Goal: Task Accomplishment & Management: Use online tool/utility

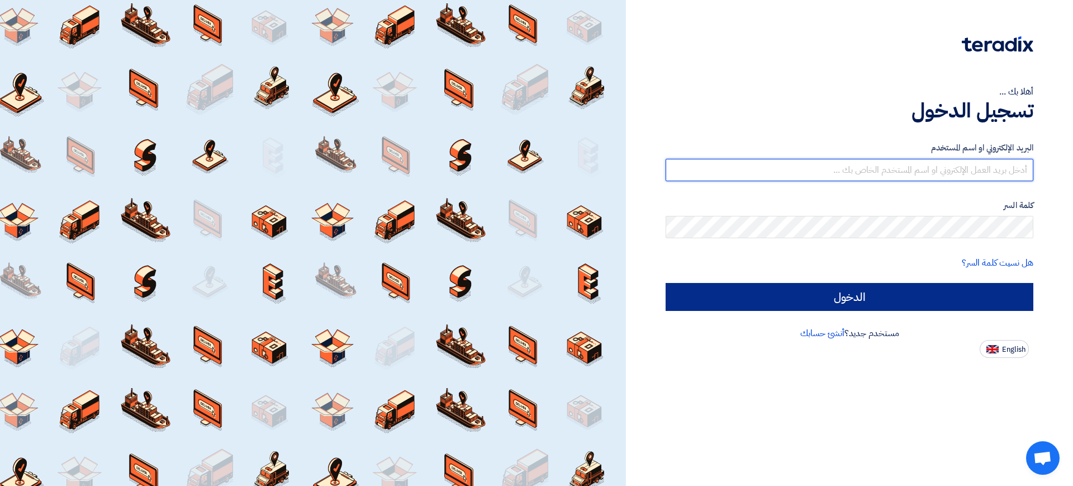
type input "[PERSON_NAME][DOMAIN_NAME][EMAIL_ADDRESS][PERSON_NAME][DOMAIN_NAME]"
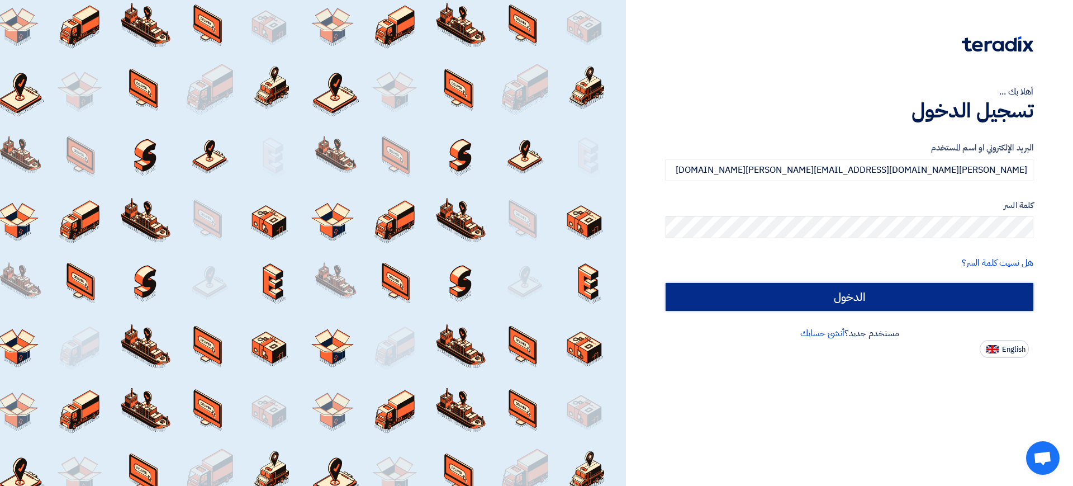
click at [888, 289] on input "الدخول" at bounding box center [850, 297] width 368 height 28
type input "Sign in"
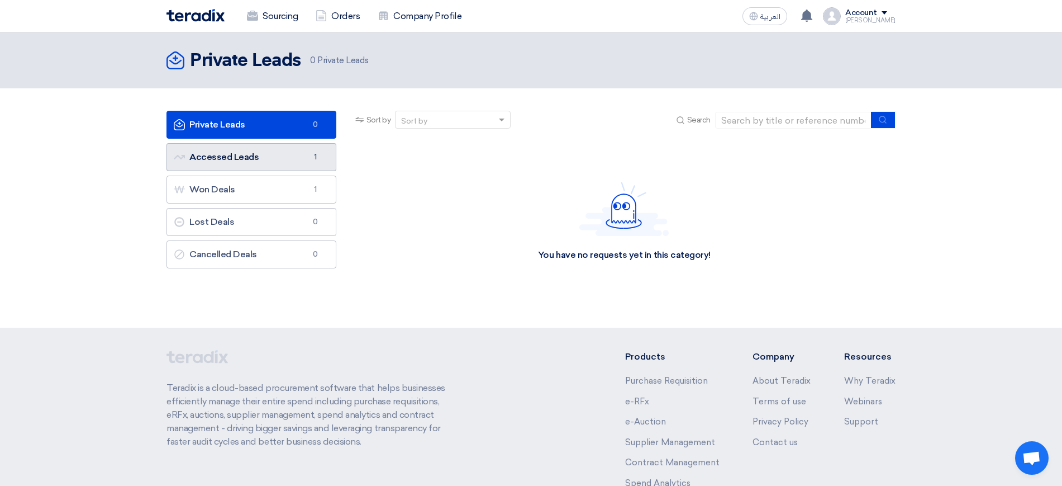
click at [258, 157] on link "Accessed Leads Accessed Leads 1" at bounding box center [252, 157] width 170 height 28
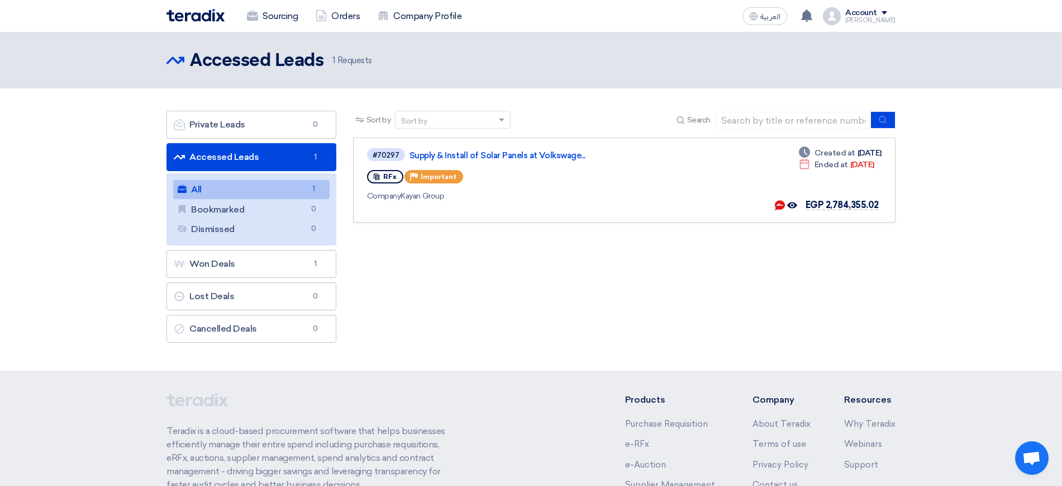
click at [464, 267] on div "Sort by Sort by Search Category Owner Type" at bounding box center [624, 230] width 559 height 238
click at [337, 25] on link "Orders" at bounding box center [338, 16] width 62 height 25
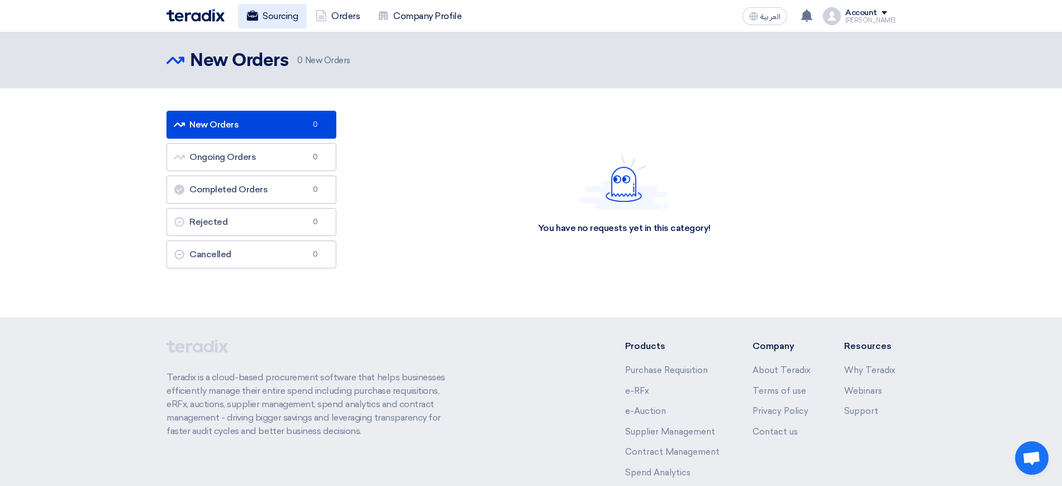
click at [292, 15] on link "Sourcing" at bounding box center [272, 16] width 69 height 25
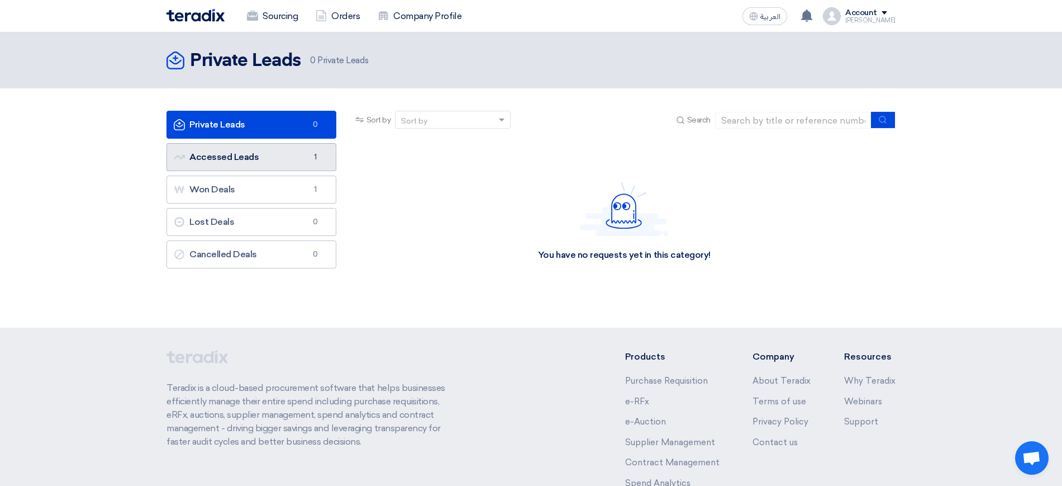
click at [271, 151] on link "Accessed Leads Accessed Leads 1" at bounding box center [252, 157] width 170 height 28
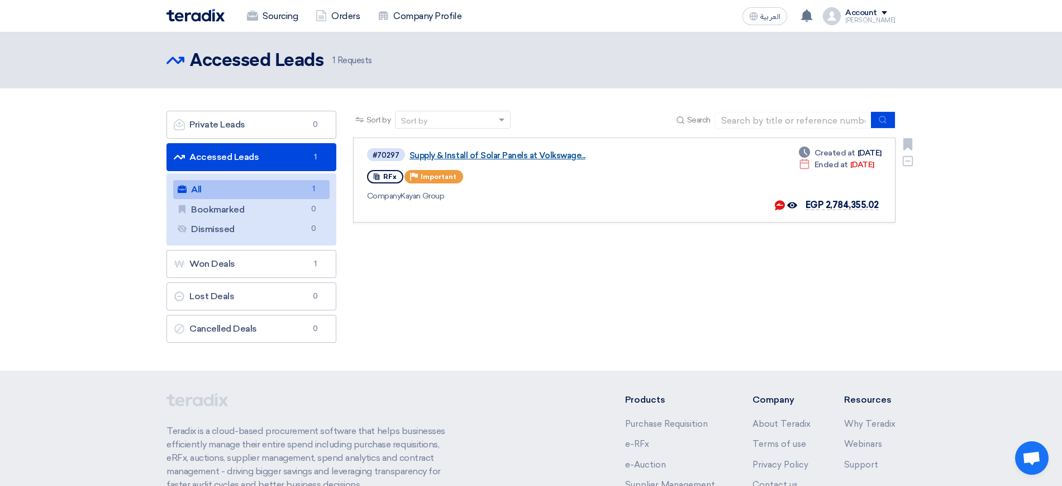
click at [504, 158] on link "Supply & Install of Solar Panels at Volkswage..." at bounding box center [549, 155] width 279 height 10
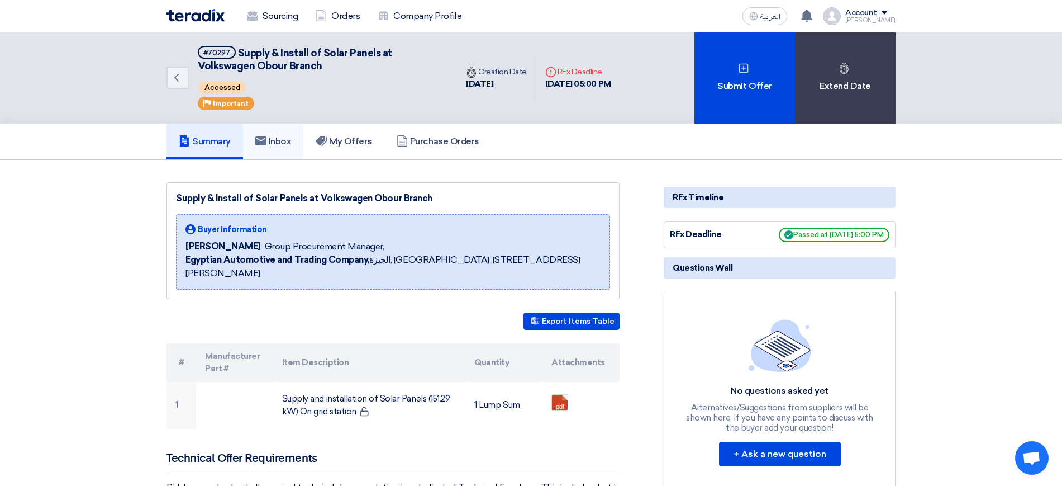
click at [298, 149] on link "Inbox" at bounding box center [273, 142] width 61 height 36
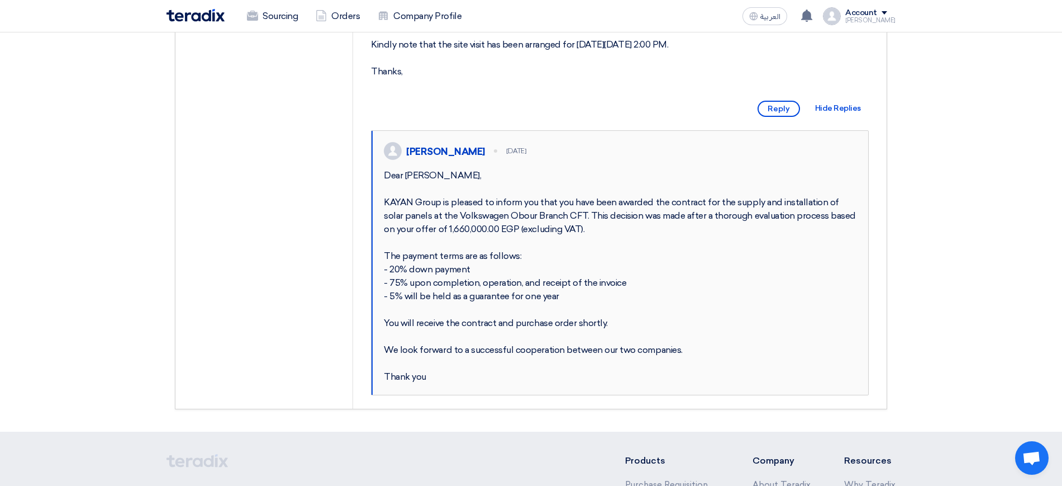
scroll to position [419, 0]
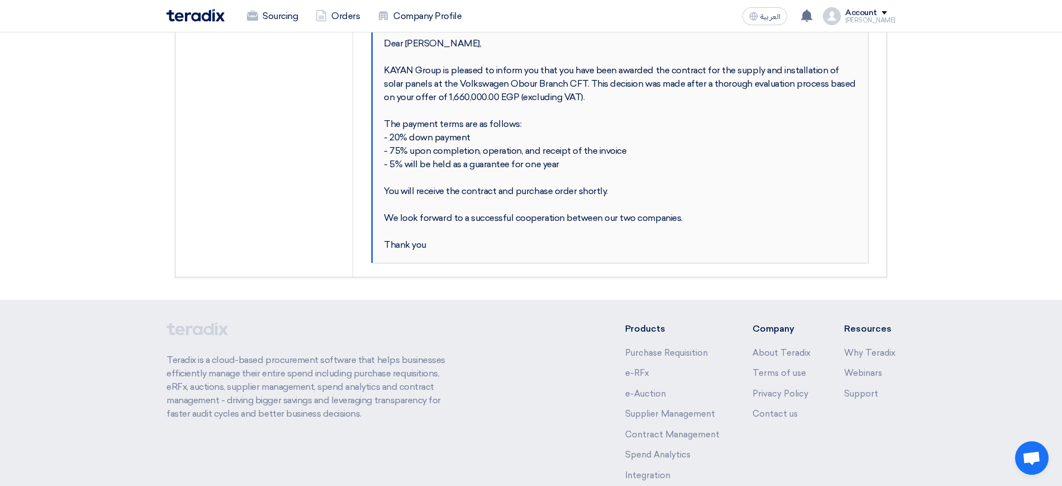
click at [442, 178] on div "Dear [PERSON_NAME], KAYAN Group is pleased to inform you that you have been awa…" at bounding box center [620, 144] width 473 height 215
click at [516, 176] on div "Dear [PERSON_NAME], KAYAN Group is pleased to inform you that you have been awa…" at bounding box center [620, 144] width 473 height 215
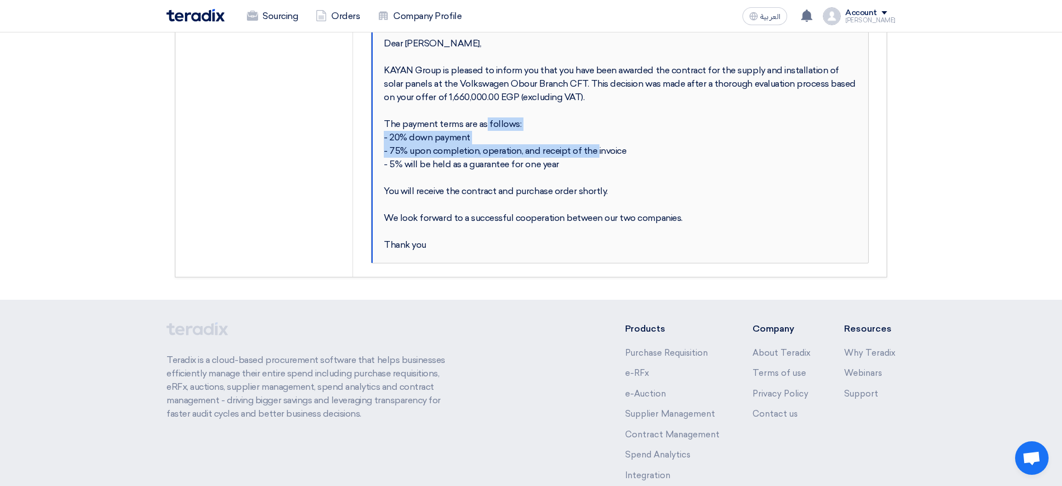
drag, startPoint x: 567, startPoint y: 176, endPoint x: 462, endPoint y: 153, distance: 107.1
click at [462, 153] on div "Dear [PERSON_NAME], KAYAN Group is pleased to inform you that you have been awa…" at bounding box center [620, 144] width 473 height 215
click at [542, 154] on div "Dear [PERSON_NAME], KAYAN Group is pleased to inform you that you have been awa…" at bounding box center [620, 144] width 473 height 215
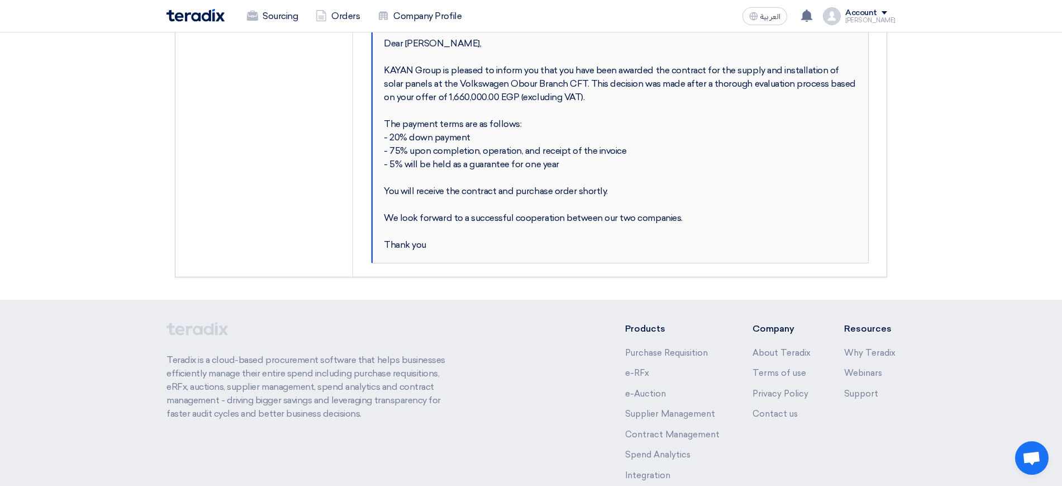
click at [608, 203] on div "Dear [PERSON_NAME], KAYAN Group is pleased to inform you that you have been awa…" at bounding box center [620, 144] width 473 height 215
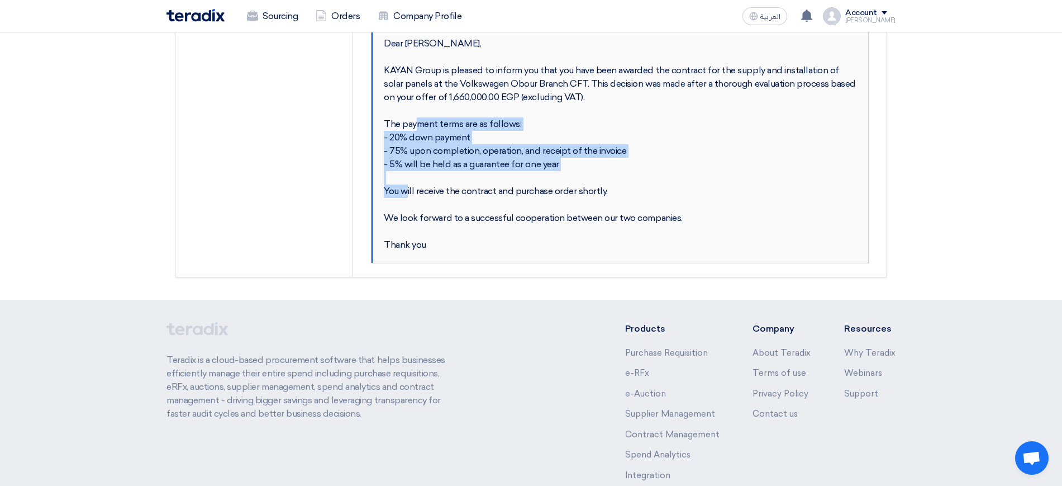
drag, startPoint x: 565, startPoint y: 189, endPoint x: 393, endPoint y: 145, distance: 177.8
click at [386, 145] on div "Dear [PERSON_NAME], KAYAN Group is pleased to inform you that you have been awa…" at bounding box center [620, 144] width 473 height 215
click at [432, 166] on div "Dear [PERSON_NAME], KAYAN Group is pleased to inform you that you have been awa…" at bounding box center [620, 144] width 473 height 215
drag, startPoint x: 623, startPoint y: 178, endPoint x: 386, endPoint y: 150, distance: 238.6
click at [386, 150] on div "Dear [PERSON_NAME], KAYAN Group is pleased to inform you that you have been awa…" at bounding box center [620, 144] width 473 height 215
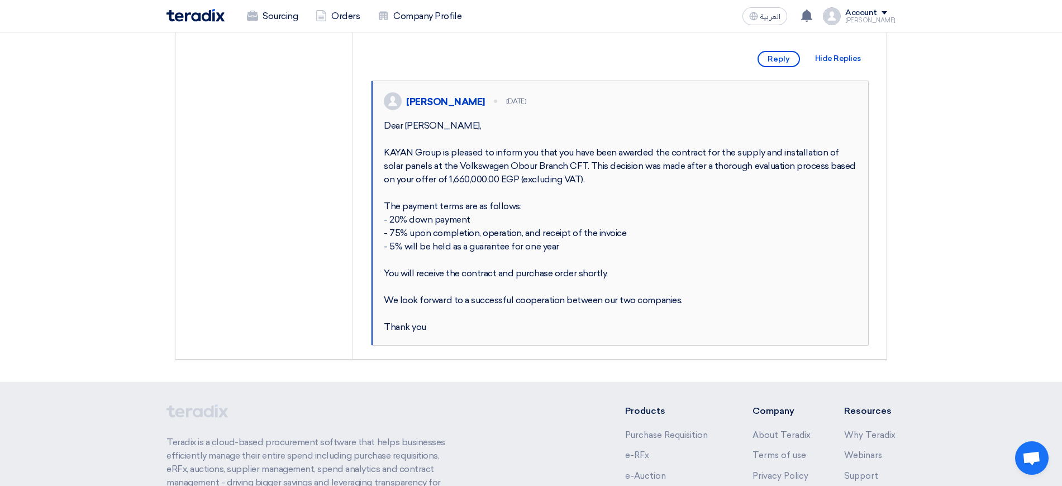
scroll to position [0, 0]
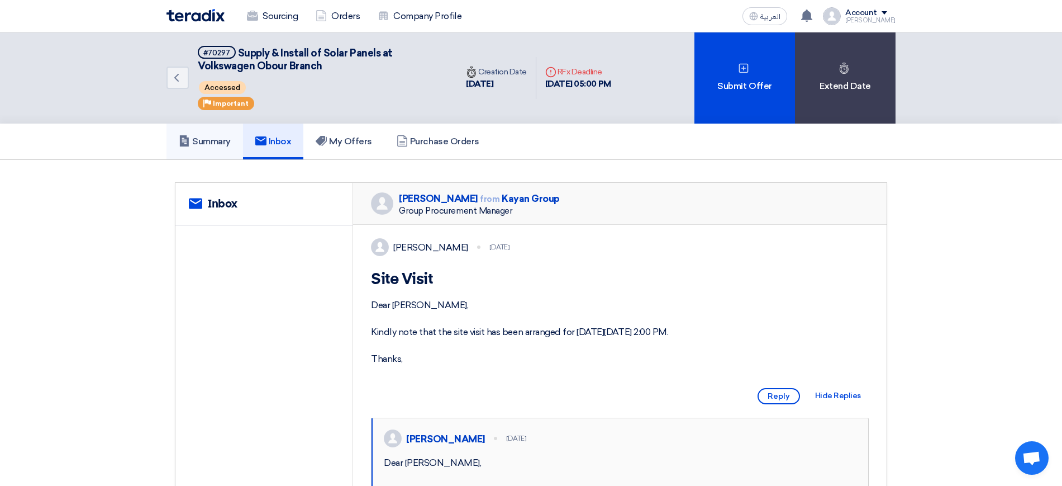
click at [219, 141] on h5 "Summary" at bounding box center [205, 141] width 52 height 11
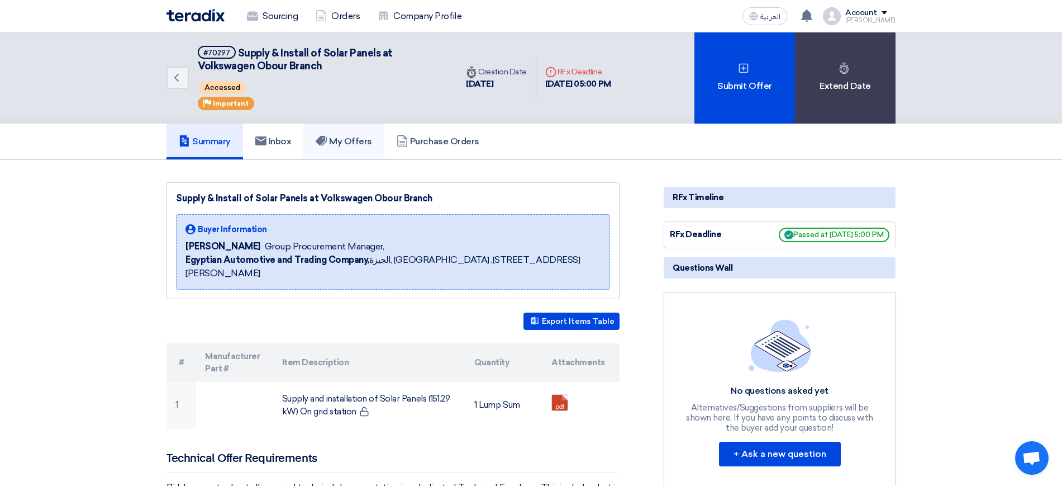
click at [364, 139] on h5 "My Offers" at bounding box center [344, 141] width 56 height 11
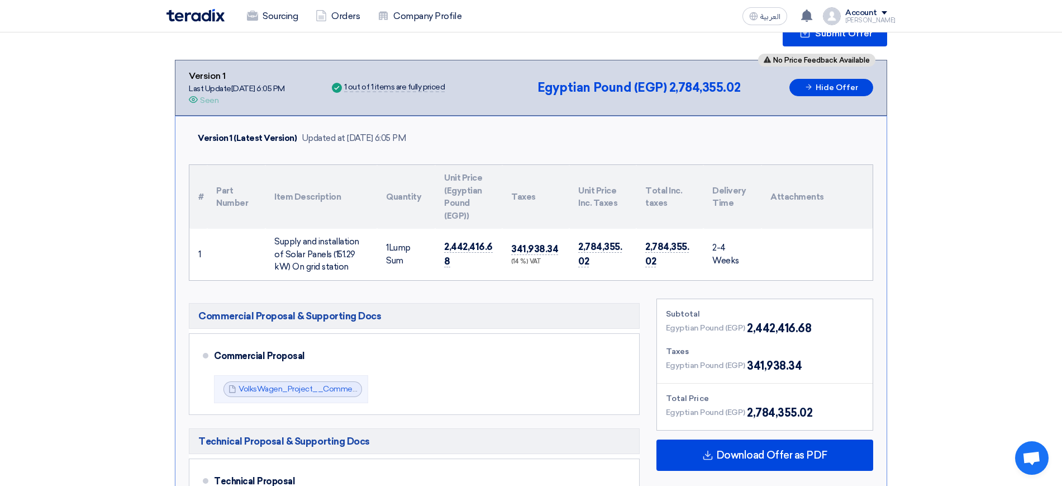
scroll to position [210, 0]
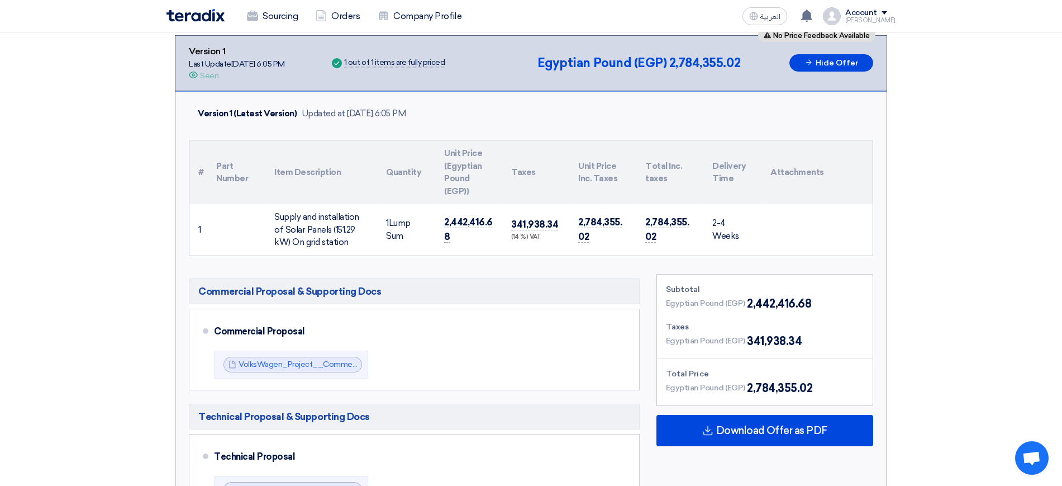
click at [412, 263] on div "Version 1 (Latest Version) Updated at [DATE] 6:05 PM # Part Number Item Descrip…" at bounding box center [531, 475] width 713 height 768
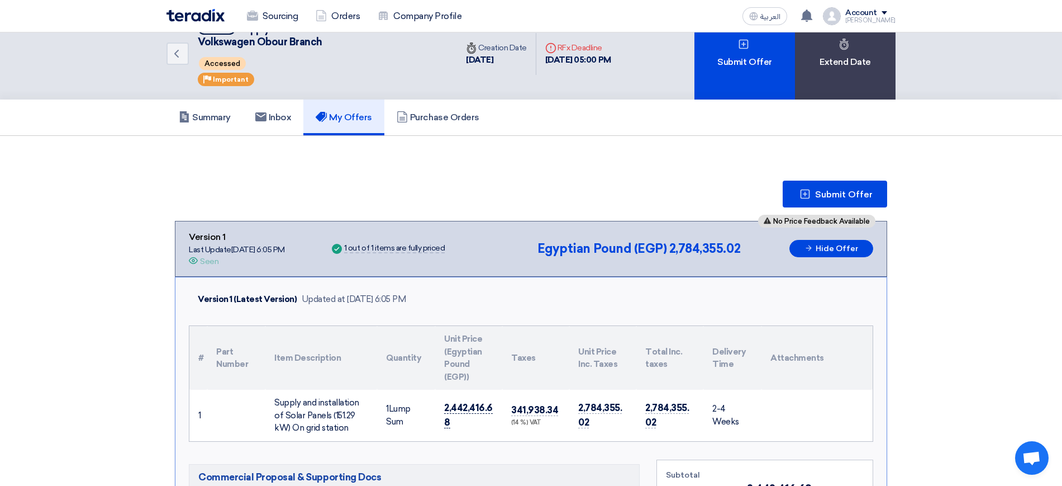
scroll to position [21, 0]
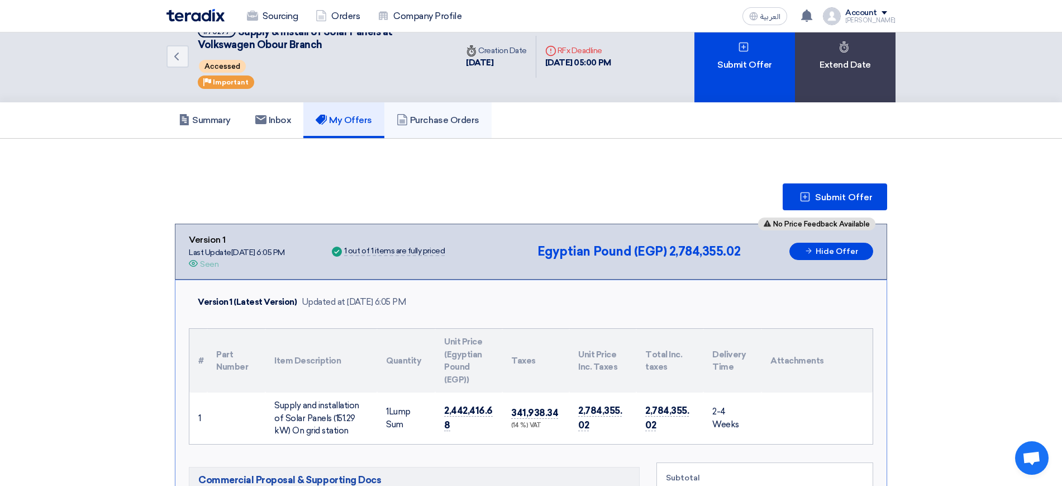
click at [416, 105] on link "Purchase Orders" at bounding box center [438, 120] width 107 height 36
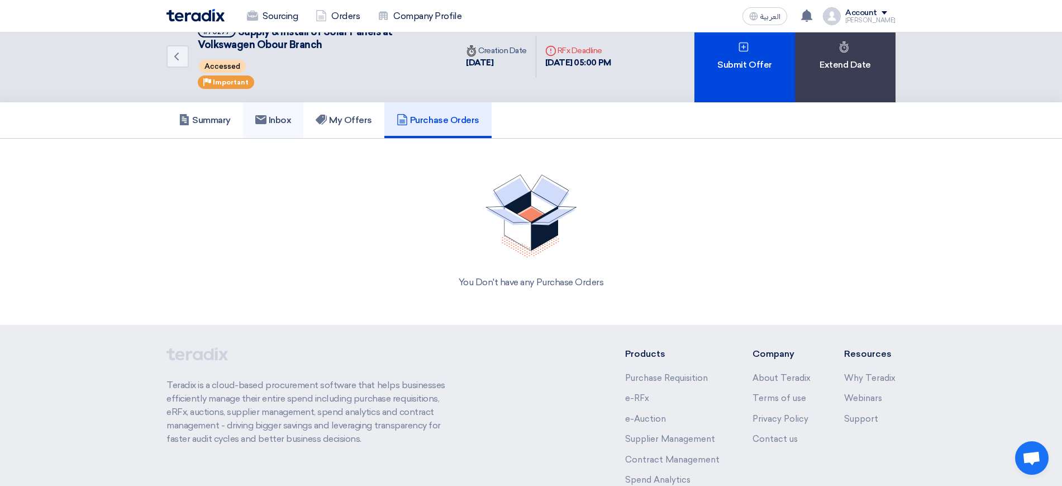
click at [286, 115] on h5 "Inbox" at bounding box center [273, 120] width 36 height 11
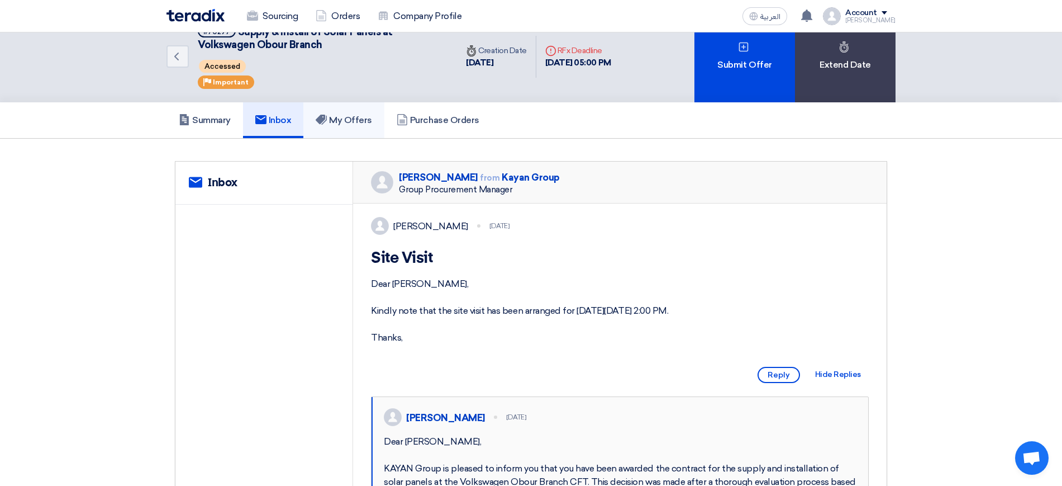
click at [377, 117] on link "My Offers" at bounding box center [343, 120] width 81 height 36
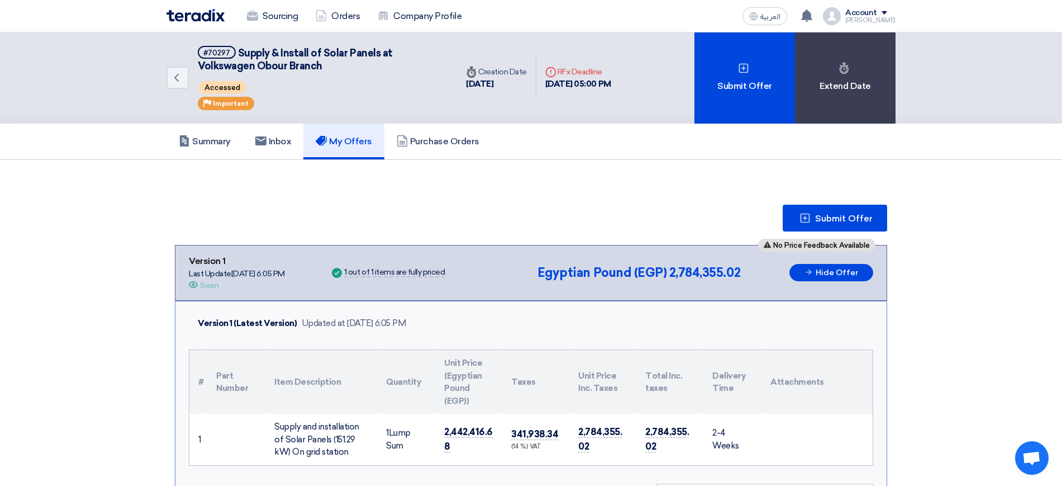
click at [543, 267] on div "No Price Feedback Available Version 1 Last Update [DATE] 6:05 PM Offer is Seen …" at bounding box center [531, 272] width 685 height 37
click at [536, 249] on div at bounding box center [536, 249] width 0 height 0
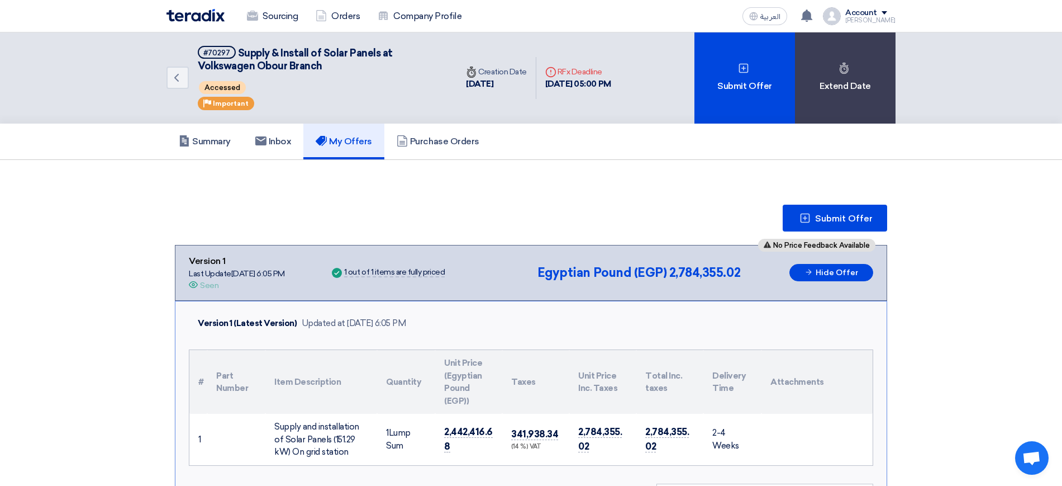
click at [412, 154] on link "Purchase Orders" at bounding box center [438, 142] width 107 height 36
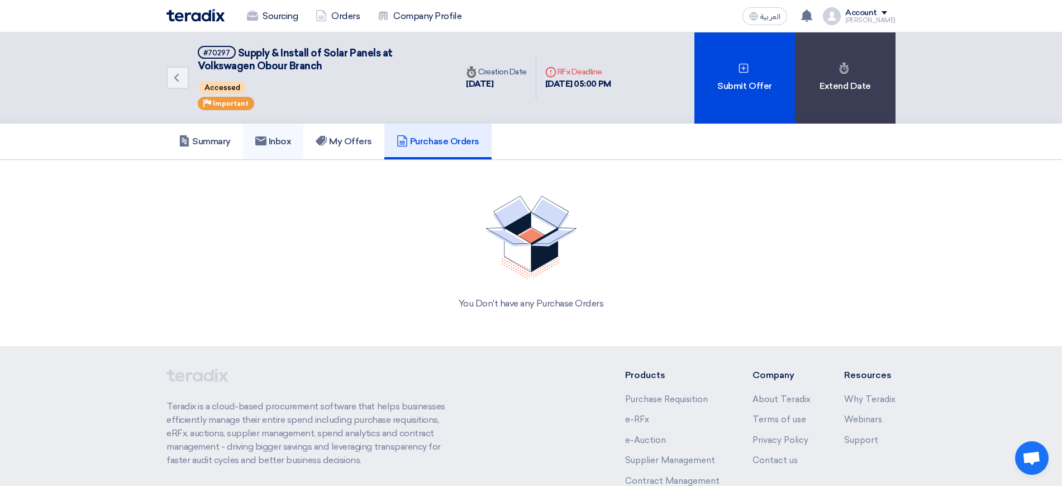
click at [263, 137] on use at bounding box center [260, 140] width 11 height 9
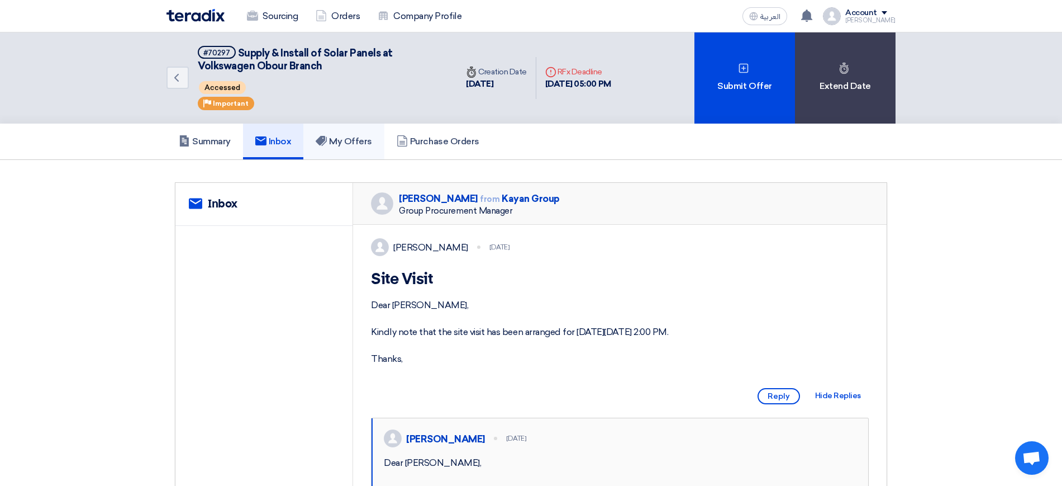
click at [339, 143] on h5 "My Offers" at bounding box center [344, 141] width 56 height 11
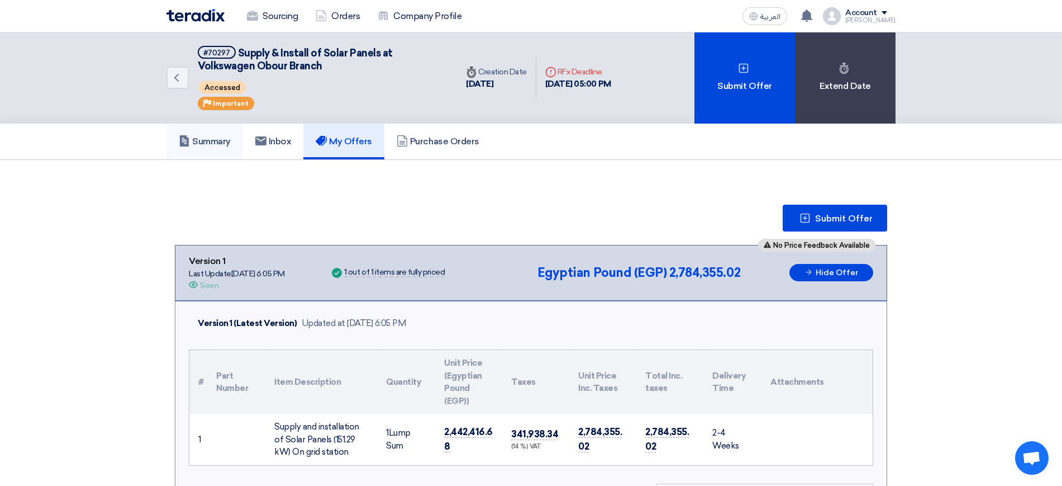
click at [226, 143] on h5 "Summary" at bounding box center [205, 141] width 52 height 11
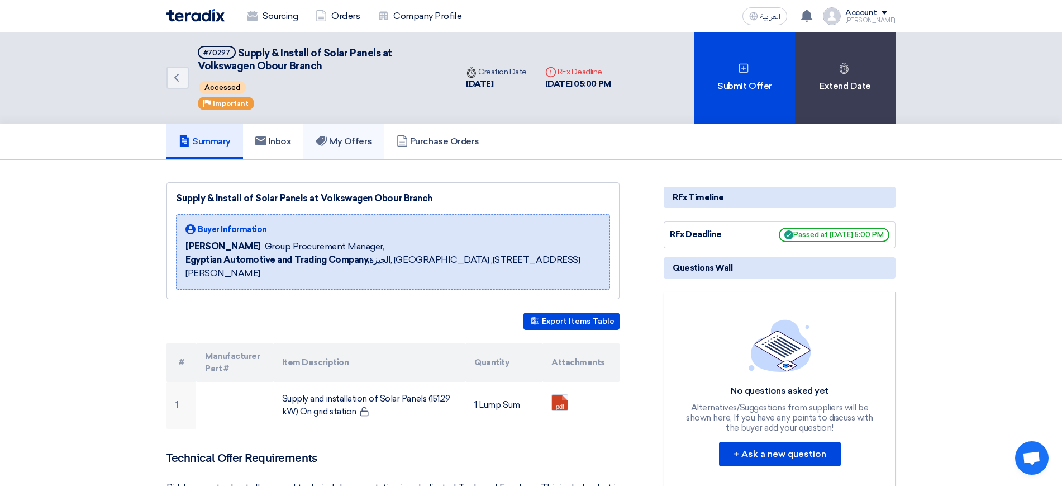
click at [348, 150] on link "My Offers" at bounding box center [343, 142] width 81 height 36
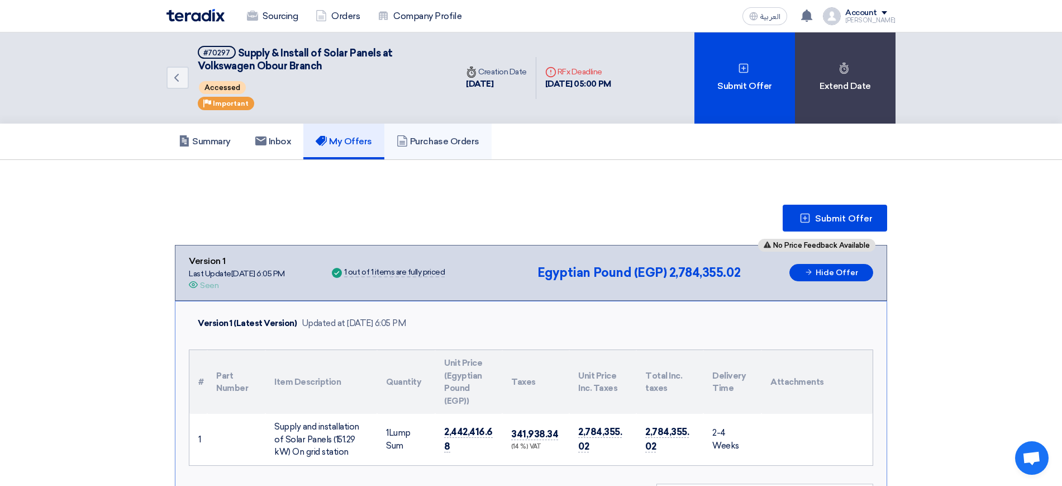
click at [444, 150] on link "Purchase Orders" at bounding box center [438, 142] width 107 height 36
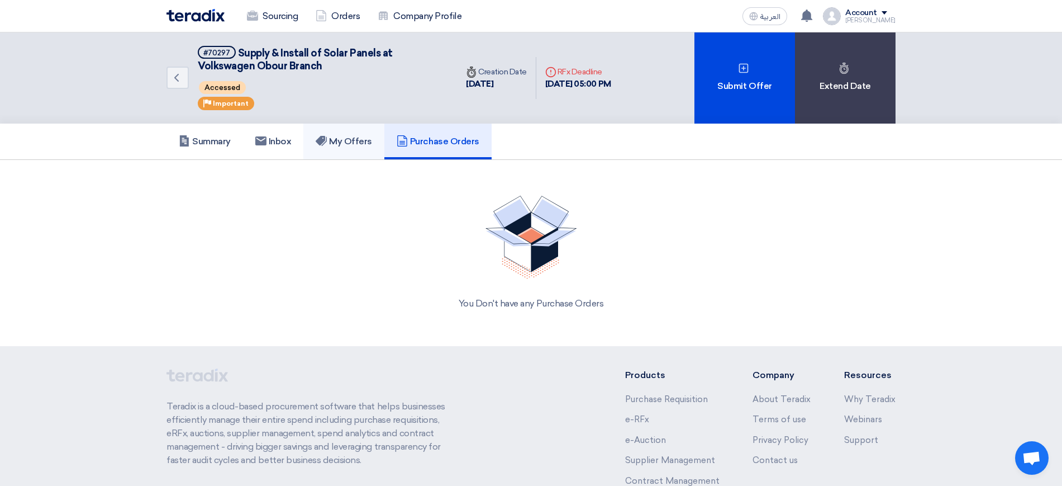
click at [354, 130] on link "My Offers" at bounding box center [343, 142] width 81 height 36
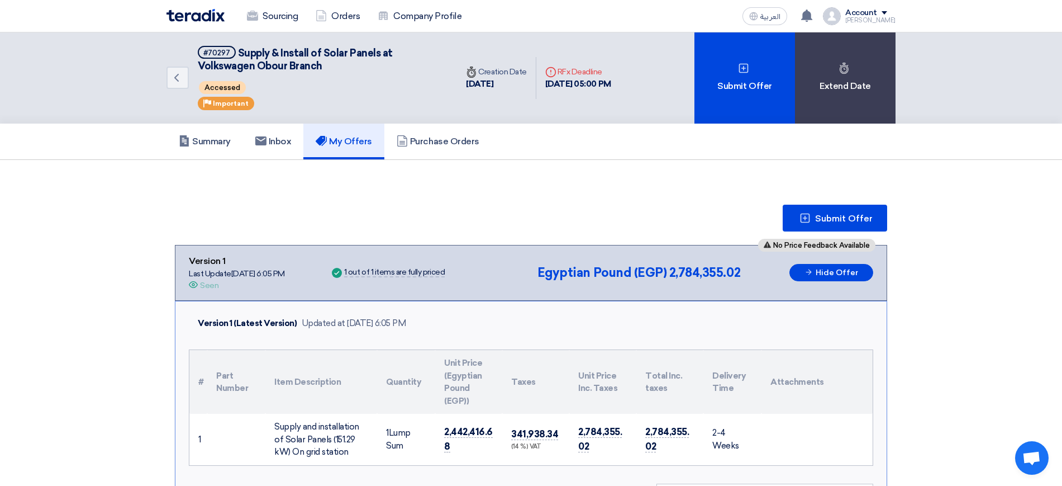
click at [581, 269] on span "Egyptian Pound (EGP)" at bounding box center [602, 272] width 129 height 15
click at [574, 249] on div at bounding box center [574, 249] width 0 height 0
click at [534, 214] on div "Submit Offer" at bounding box center [531, 218] width 713 height 27
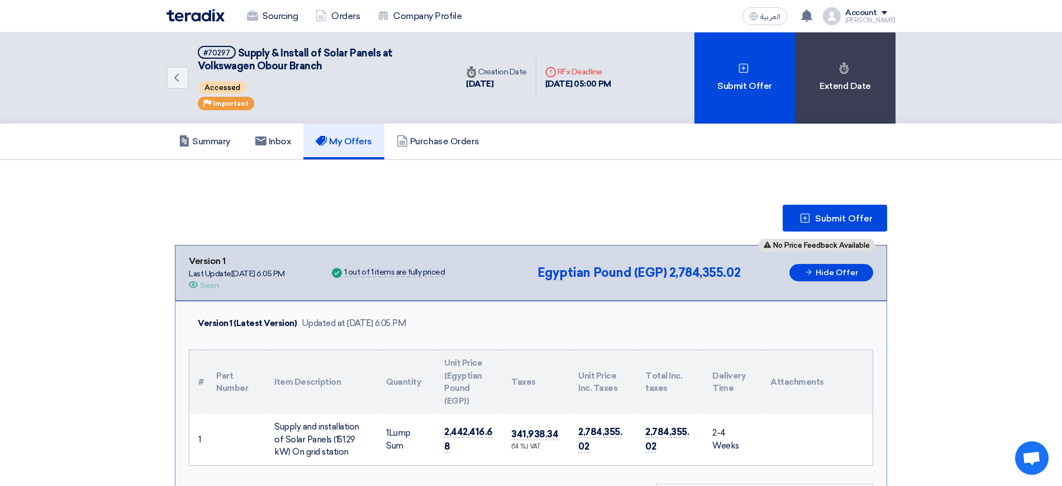
click at [572, 273] on span "Egyptian Pound (EGP)" at bounding box center [602, 272] width 129 height 15
click at [564, 281] on div at bounding box center [564, 281] width 0 height 0
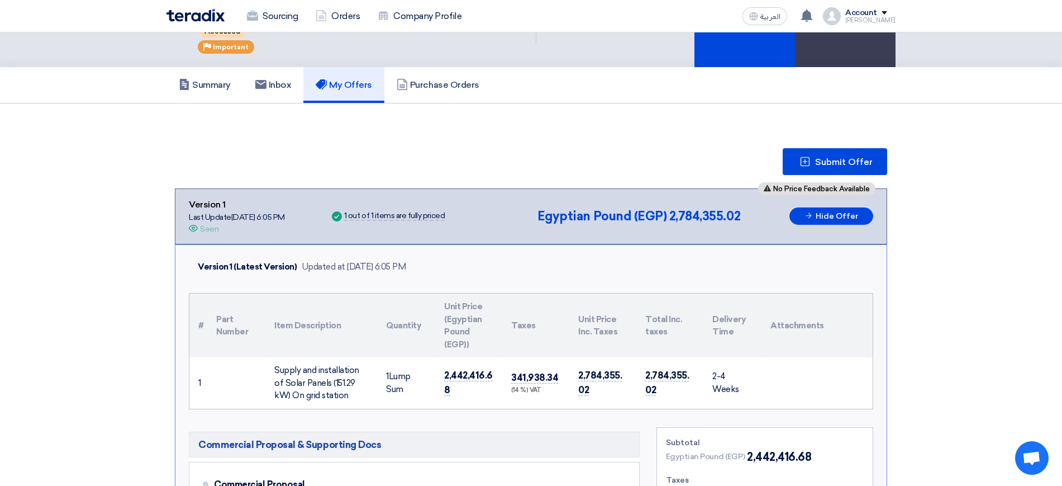
scroll to position [58, 0]
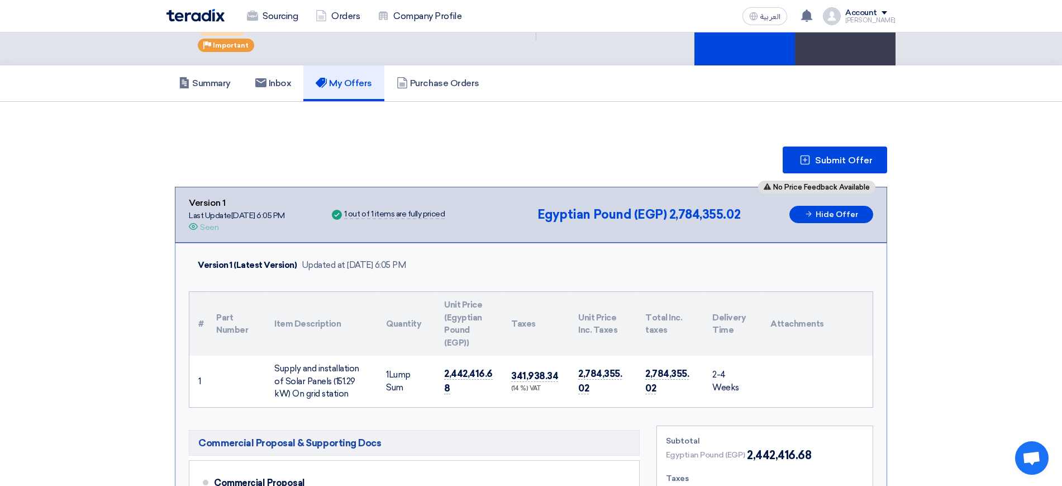
click at [450, 152] on div "Submit Offer" at bounding box center [531, 159] width 713 height 27
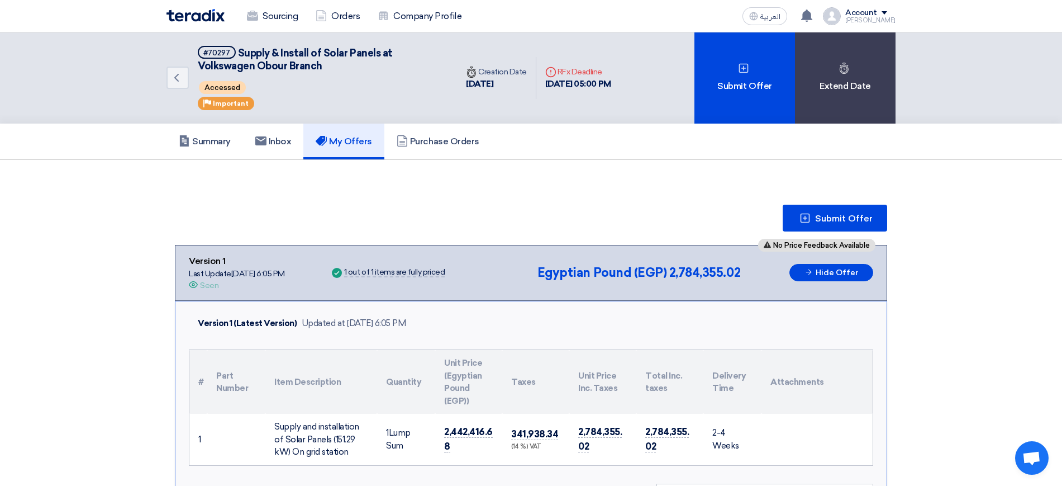
click at [466, 219] on div "Submit Offer" at bounding box center [531, 218] width 713 height 27
